Goal: Communication & Community: Answer question/provide support

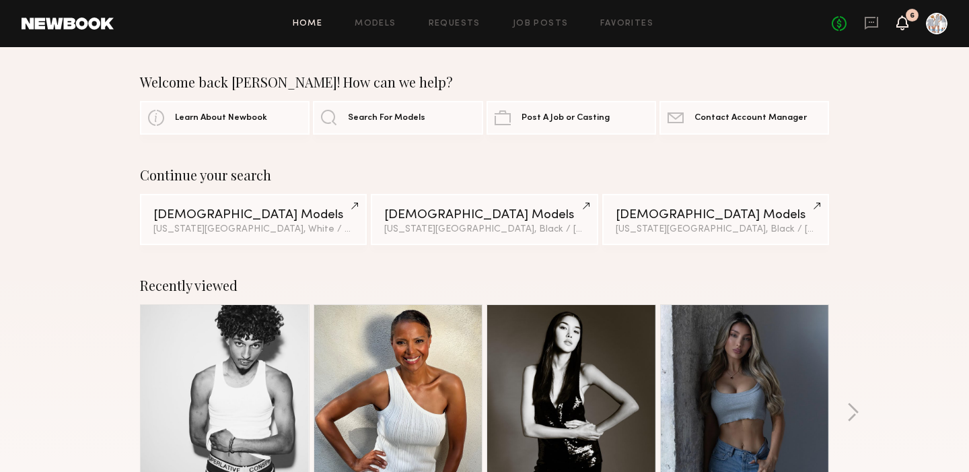
click at [904, 22] on icon at bounding box center [902, 21] width 11 height 9
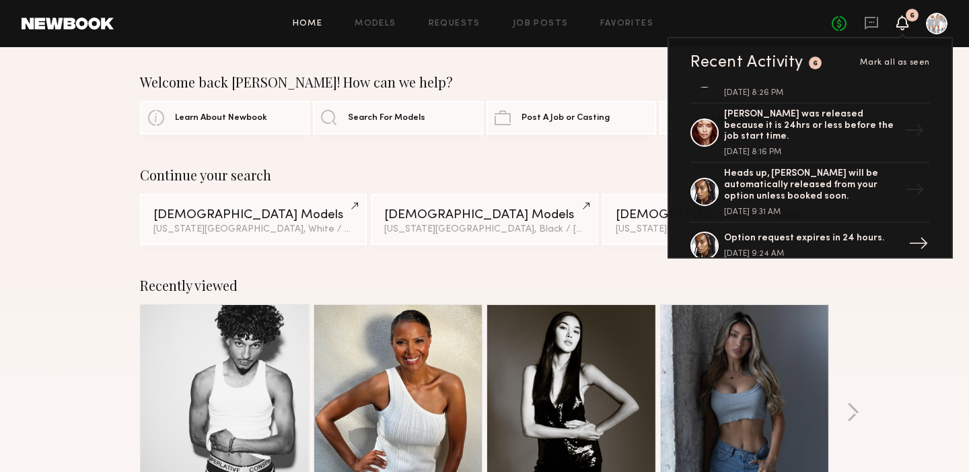
scroll to position [406, 0]
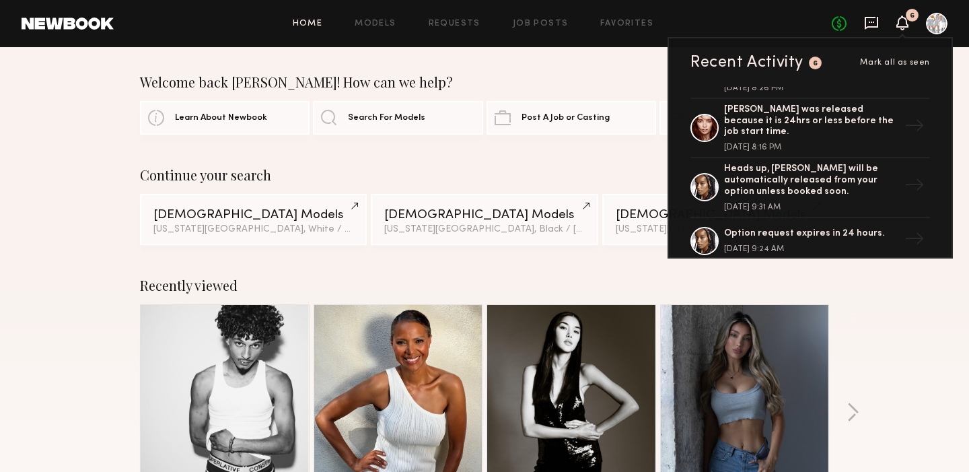
click at [866, 20] on icon at bounding box center [871, 23] width 13 height 13
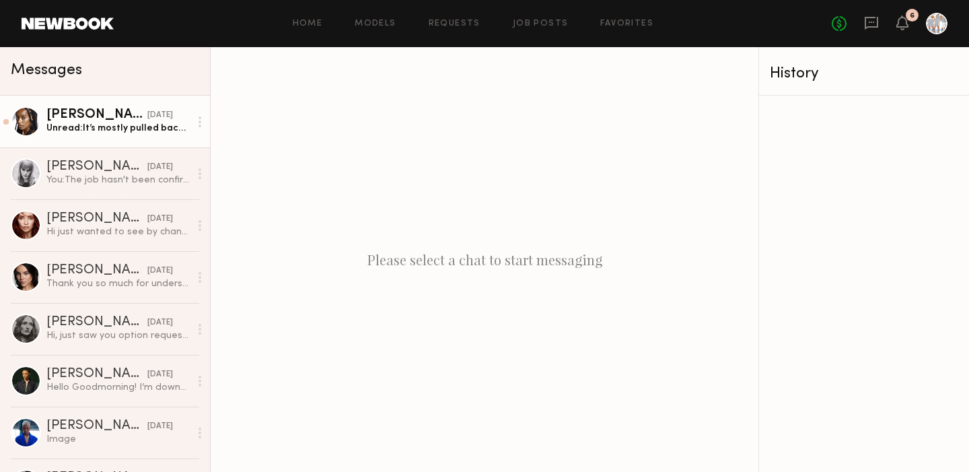
click at [124, 134] on div "Unread: It’s mostly pulled back in a bun because my curly hair get frizzy and s…" at bounding box center [117, 128] width 143 height 13
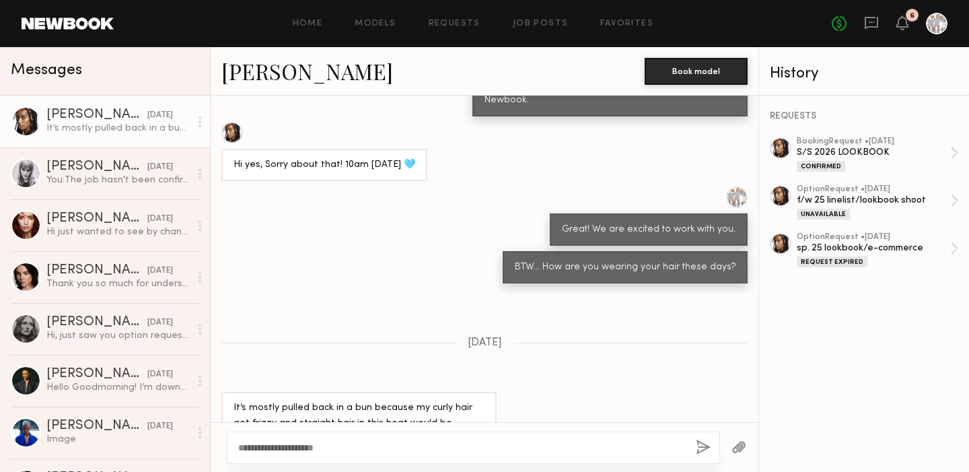
scroll to position [1144, 0]
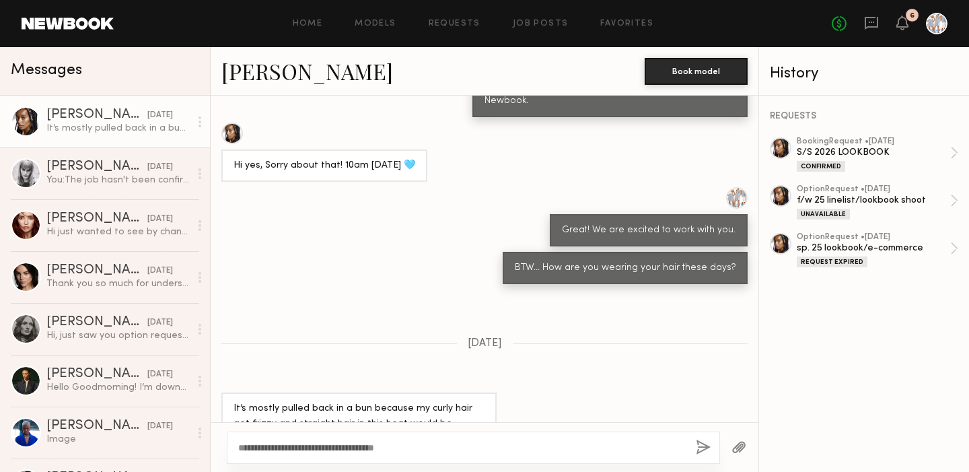
type textarea "**********"
click at [698, 446] on button "button" at bounding box center [703, 447] width 15 height 17
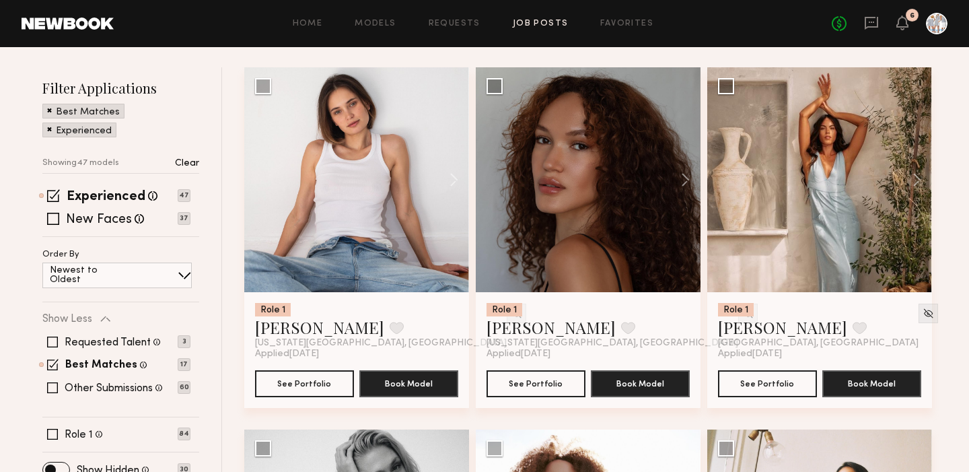
scroll to position [147, 0]
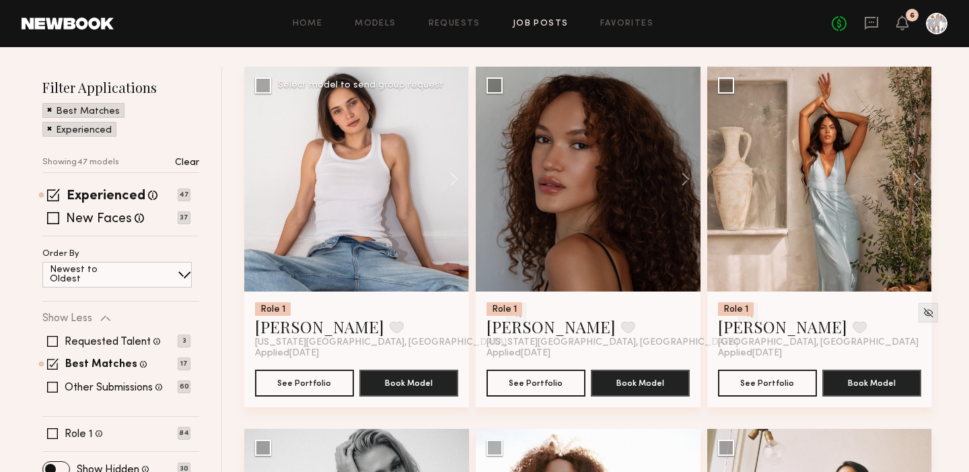
click at [359, 181] on div at bounding box center [356, 179] width 225 height 225
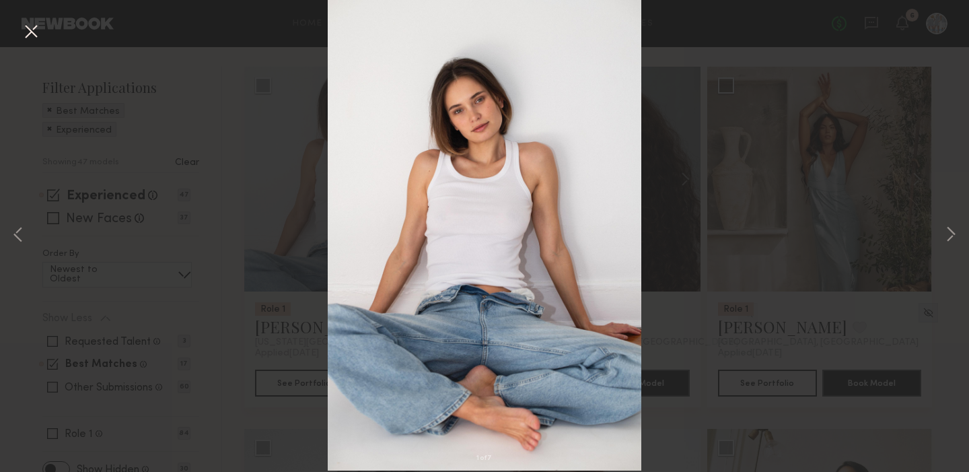
click at [32, 28] on button at bounding box center [31, 32] width 22 height 24
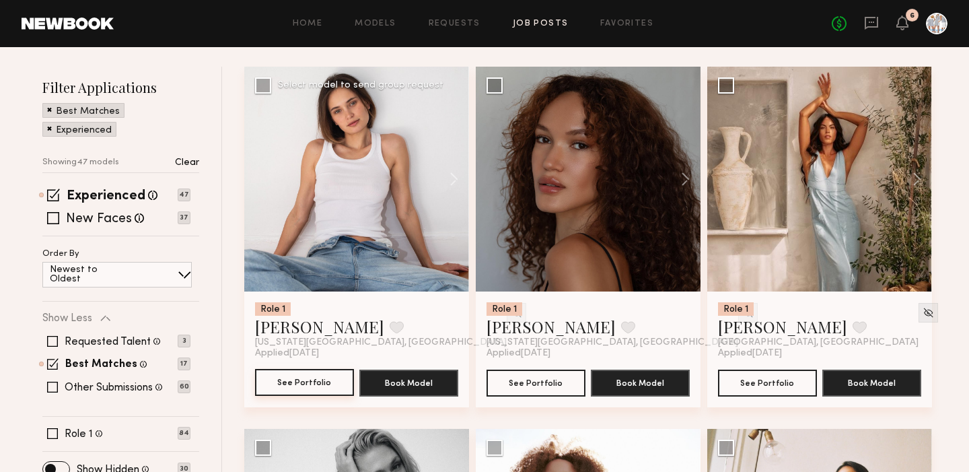
click at [304, 377] on button "See Portfolio" at bounding box center [304, 382] width 99 height 27
